Goal: Ask a question

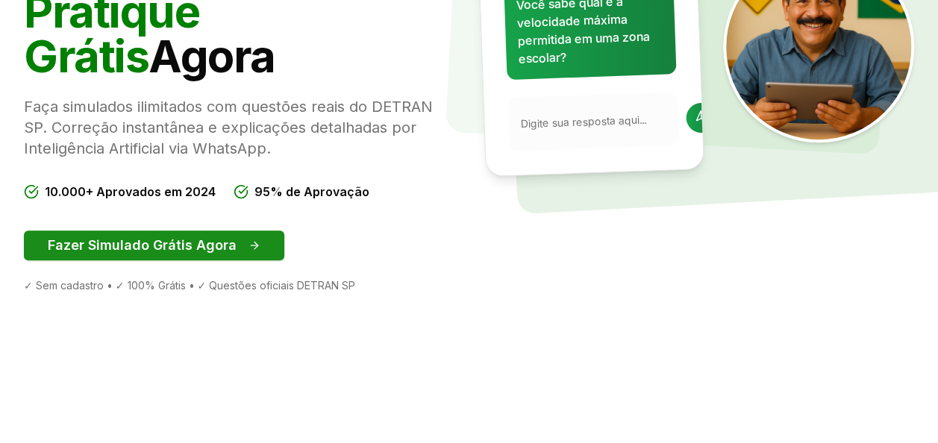
click at [216, 249] on button "Fazer Simulado Grátis Agora" at bounding box center [154, 246] width 261 height 30
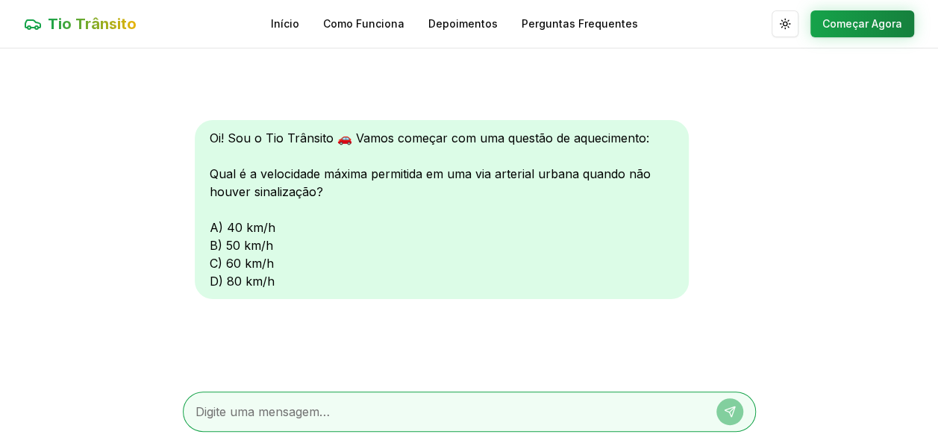
drag, startPoint x: 226, startPoint y: 396, endPoint x: 225, endPoint y: 406, distance: 9.8
click at [225, 406] on div at bounding box center [469, 412] width 573 height 40
click at [225, 406] on textarea at bounding box center [449, 412] width 506 height 18
type textarea "c"
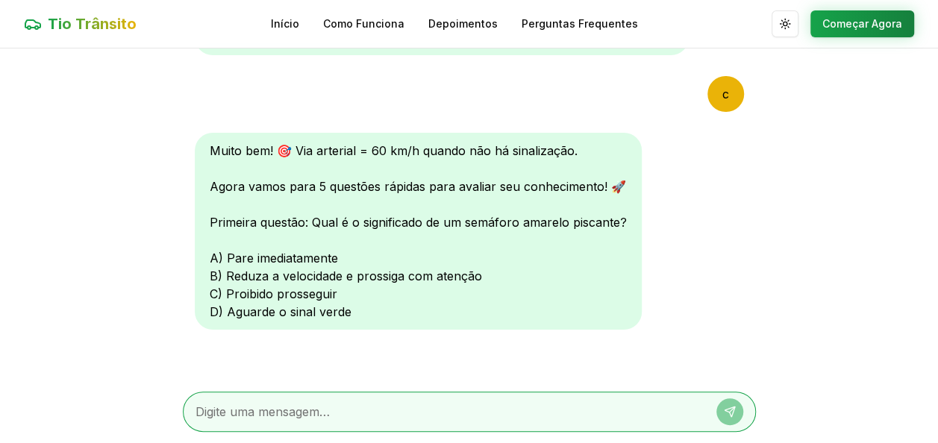
scroll to position [214, 0]
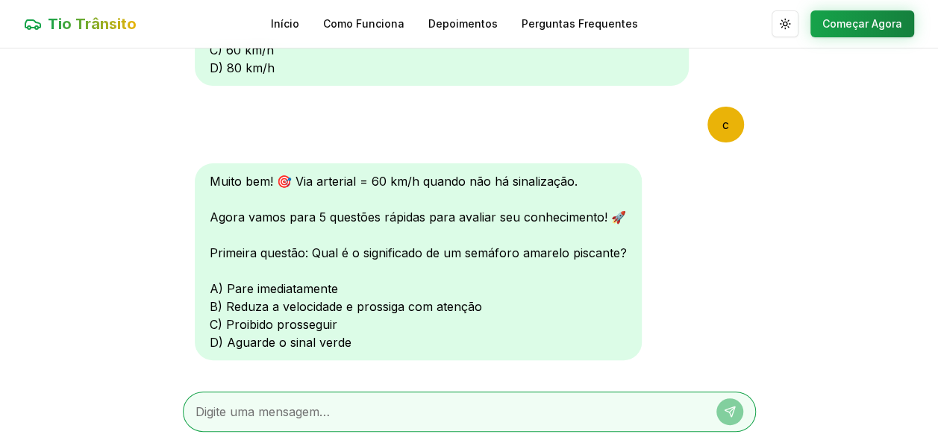
click at [248, 417] on textarea at bounding box center [449, 412] width 506 height 18
type textarea "b"
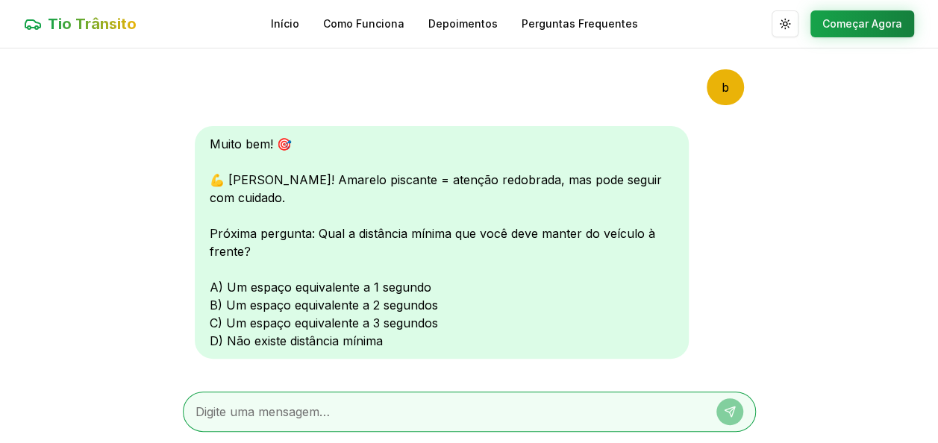
scroll to position [526, 0]
click at [273, 410] on textarea at bounding box center [449, 412] width 506 height 18
type textarea "c"
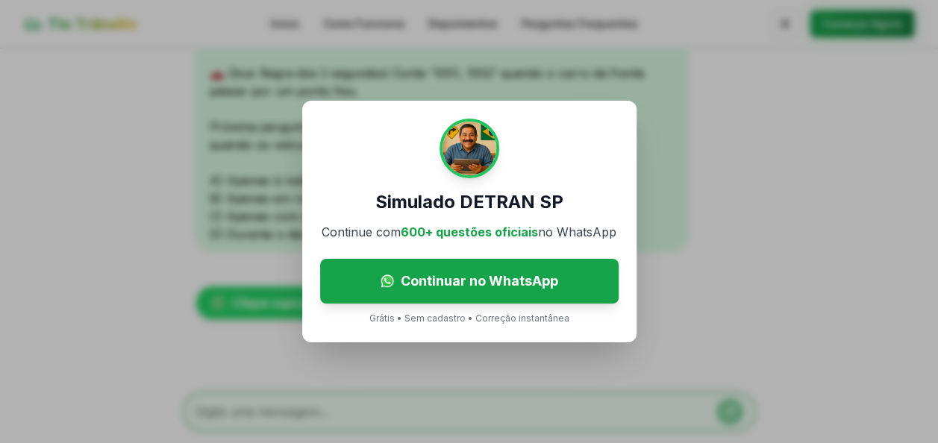
scroll to position [0, 0]
click at [885, 21] on div "Simulado DETRAN SP Continue com 600+ questões oficiais no WhatsApp Continuar no…" at bounding box center [469, 221] width 938 height 443
